Goal: Navigation & Orientation: Find specific page/section

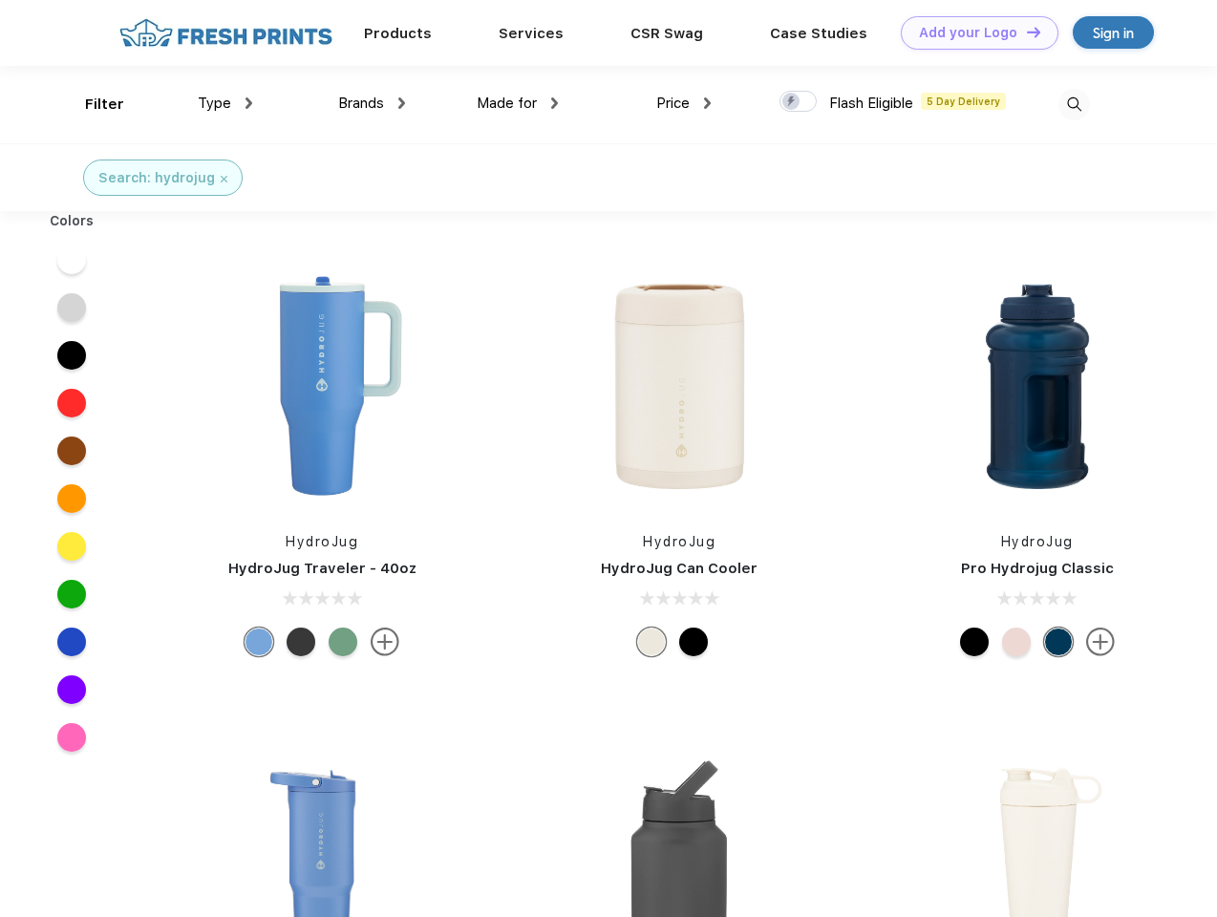
click at [972, 32] on link "Add your Logo Design Tool" at bounding box center [980, 32] width 158 height 33
click at [0, 0] on div "Design Tool" at bounding box center [0, 0] width 0 height 0
click at [1025, 32] on link "Add your Logo Design Tool" at bounding box center [980, 32] width 158 height 33
click at [92, 104] on div "Filter" at bounding box center [104, 105] width 39 height 22
click at [225, 103] on span "Type" at bounding box center [214, 103] width 33 height 17
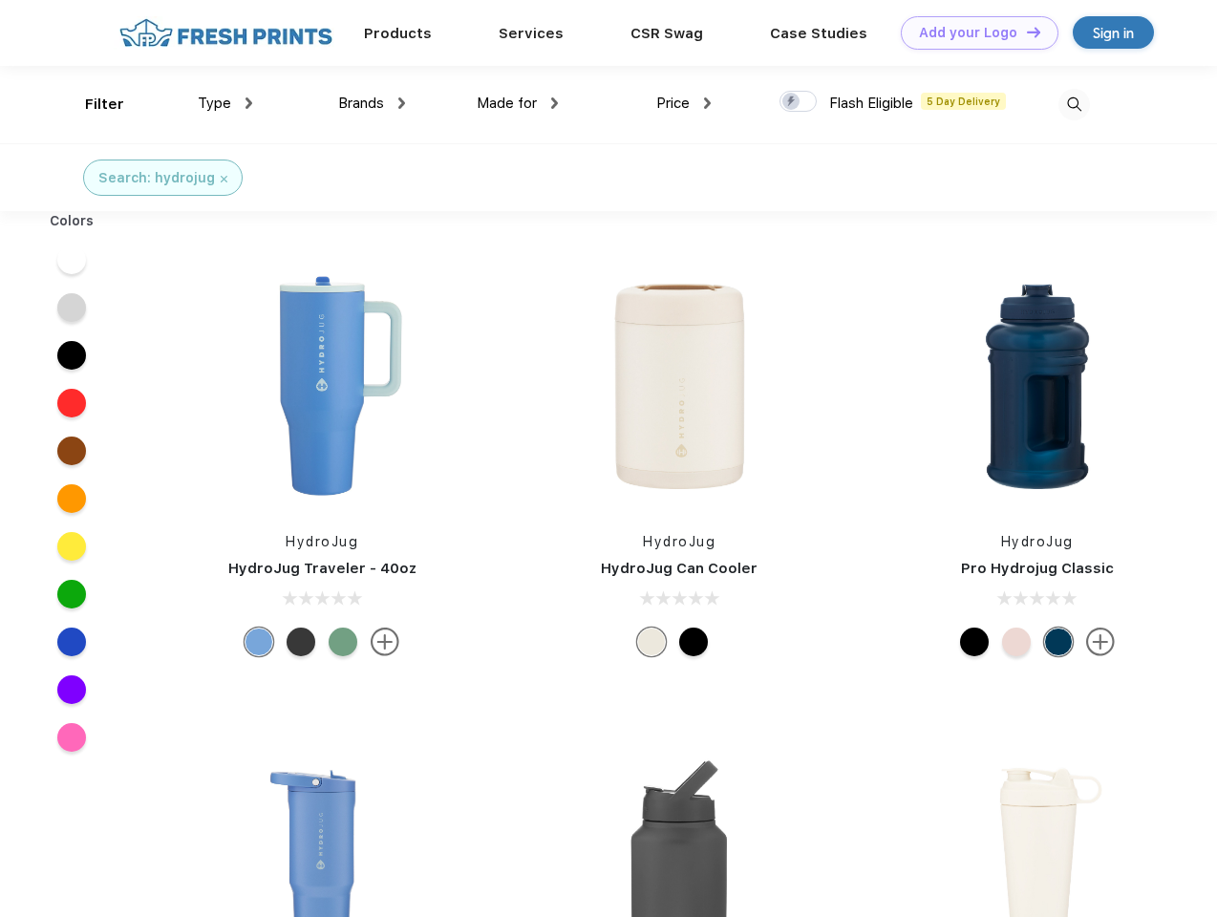
click at [372, 103] on span "Brands" at bounding box center [361, 103] width 46 height 17
click at [518, 103] on span "Made for" at bounding box center [507, 103] width 60 height 17
click at [684, 103] on span "Price" at bounding box center [672, 103] width 33 height 17
click at [798, 102] on div at bounding box center [797, 101] width 37 height 21
click at [792, 102] on input "checkbox" at bounding box center [785, 96] width 12 height 12
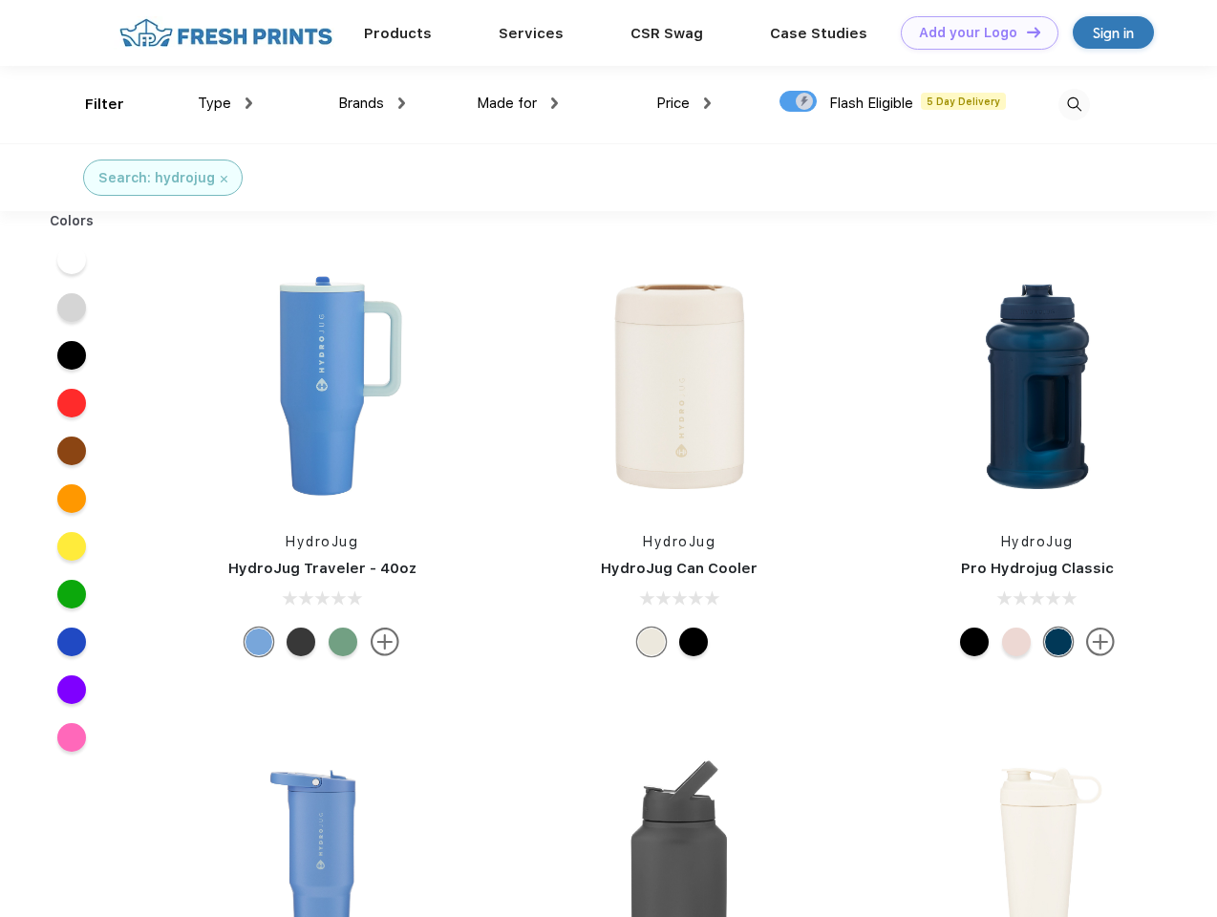
click at [1074, 104] on img at bounding box center [1074, 105] width 32 height 32
